Goal: Find specific page/section: Find specific page/section

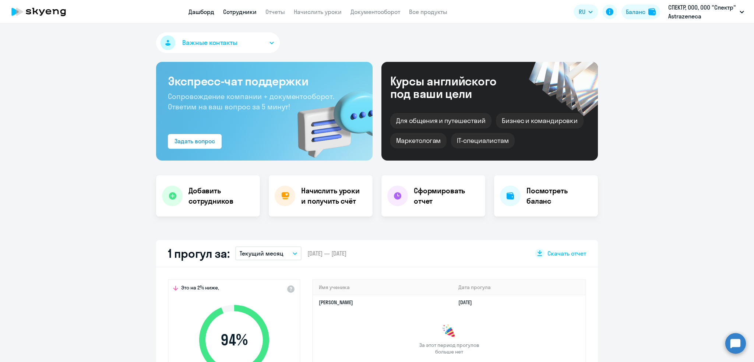
click at [230, 14] on link "Сотрудники" at bounding box center [239, 11] width 33 height 7
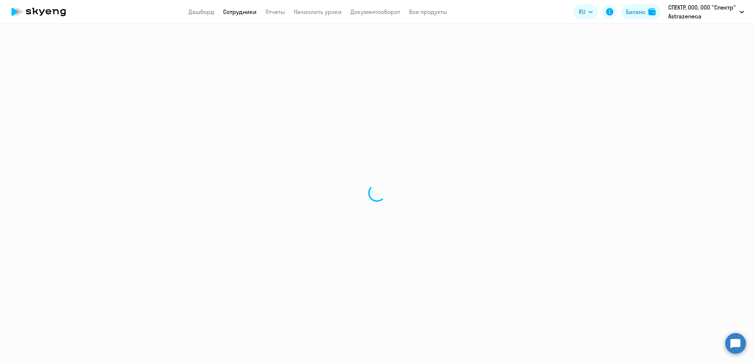
select select "30"
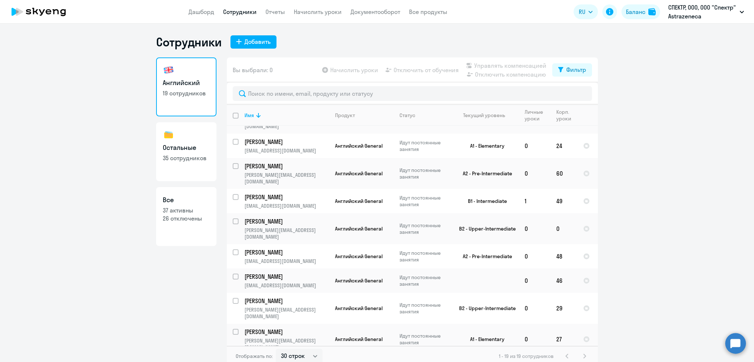
scroll to position [234, 0]
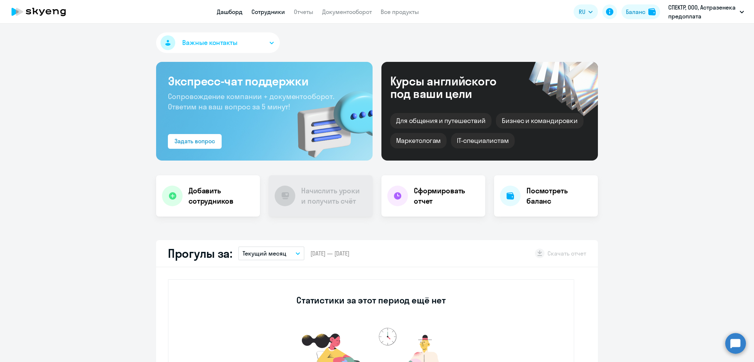
click at [268, 9] on link "Сотрудники" at bounding box center [267, 11] width 33 height 7
select select "30"
click at [256, 10] on link "Сотрудники" at bounding box center [267, 11] width 33 height 7
select select "30"
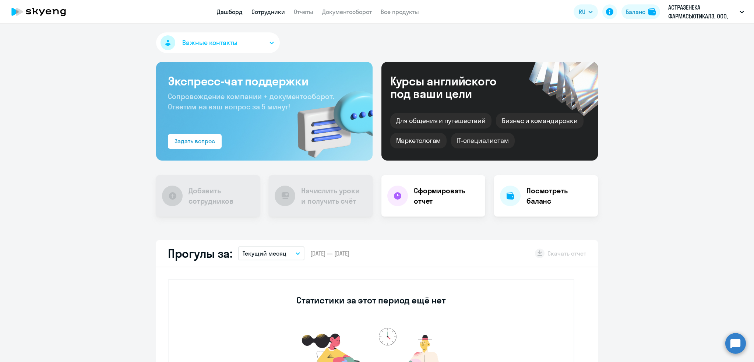
click at [270, 14] on link "Сотрудники" at bounding box center [267, 11] width 33 height 7
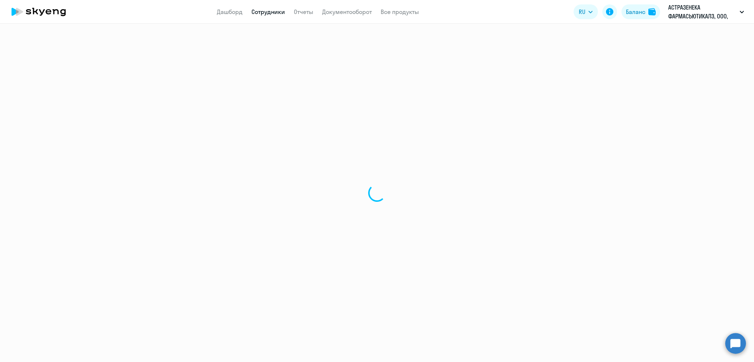
select select "30"
